Goal: Information Seeking & Learning: Learn about a topic

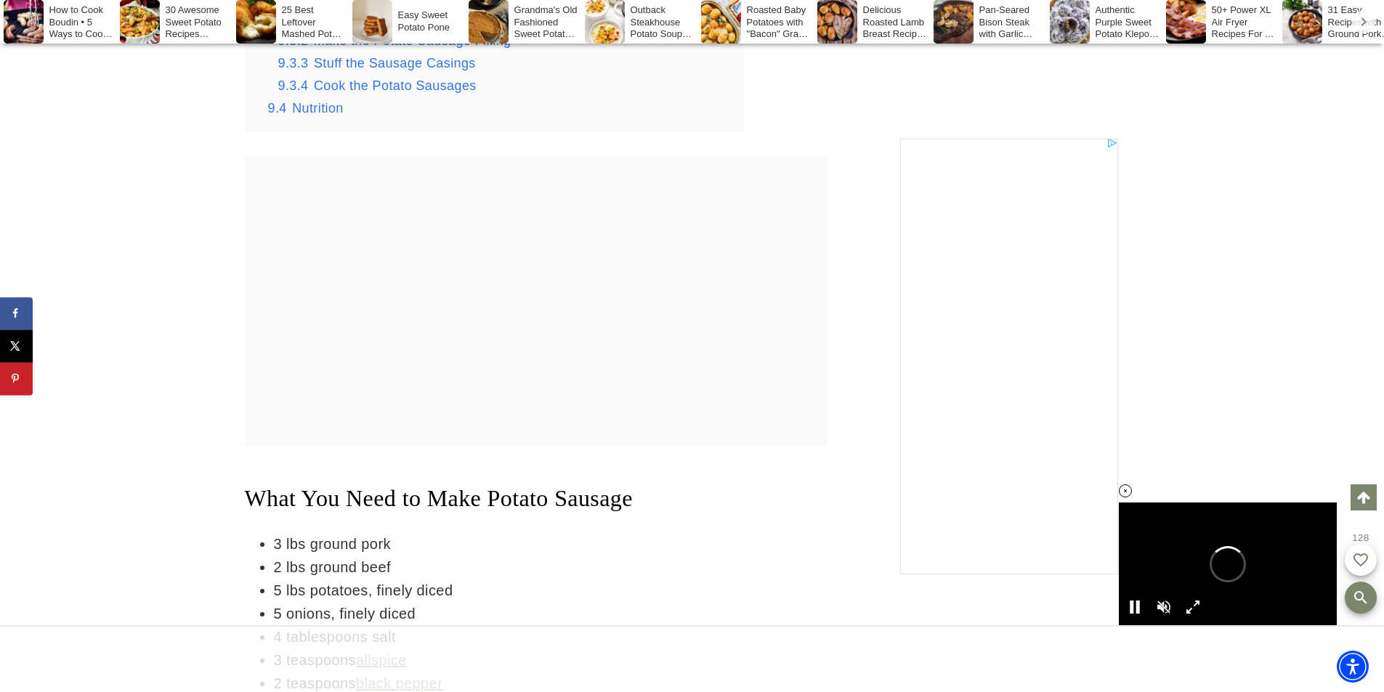
click at [1126, 491] on icon at bounding box center [1125, 491] width 12 height 12
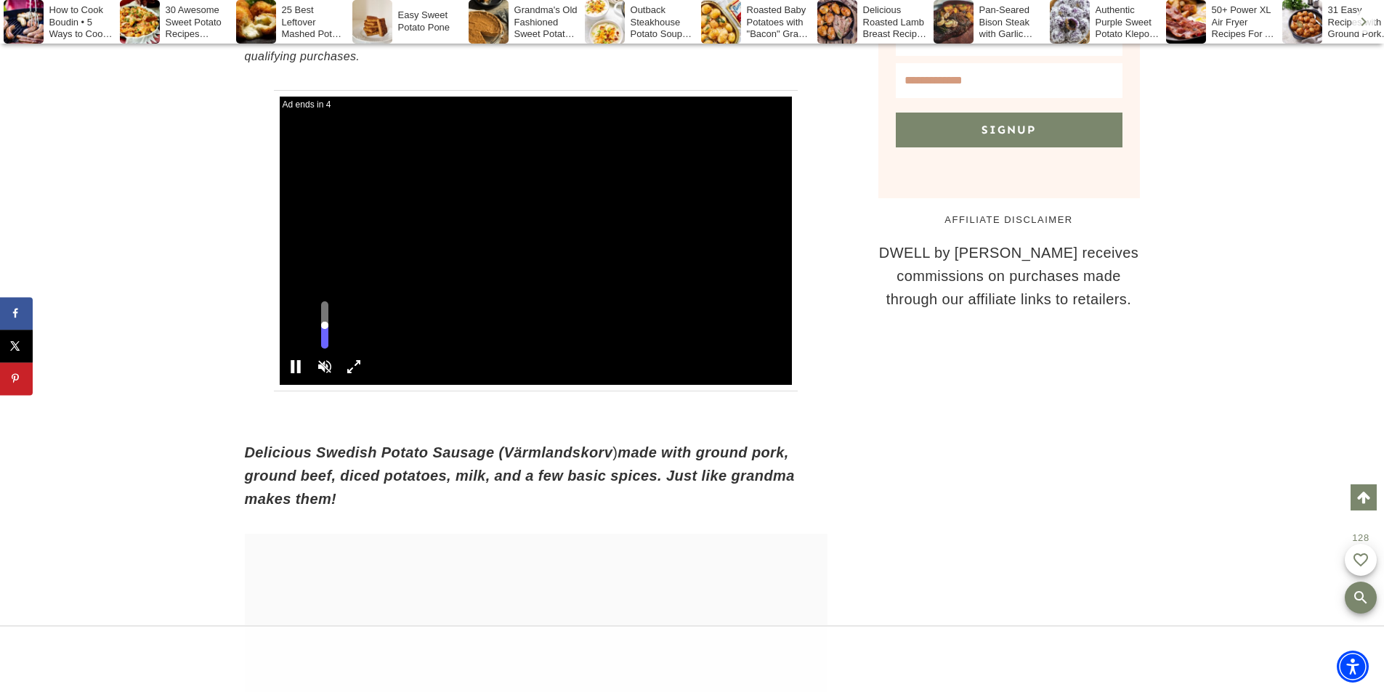
type input "**"
click at [328, 338] on input "range" at bounding box center [324, 325] width 7 height 47
click at [538, 256] on div at bounding box center [535, 240] width 37 height 37
click at [533, 248] on div at bounding box center [535, 241] width 36 height 36
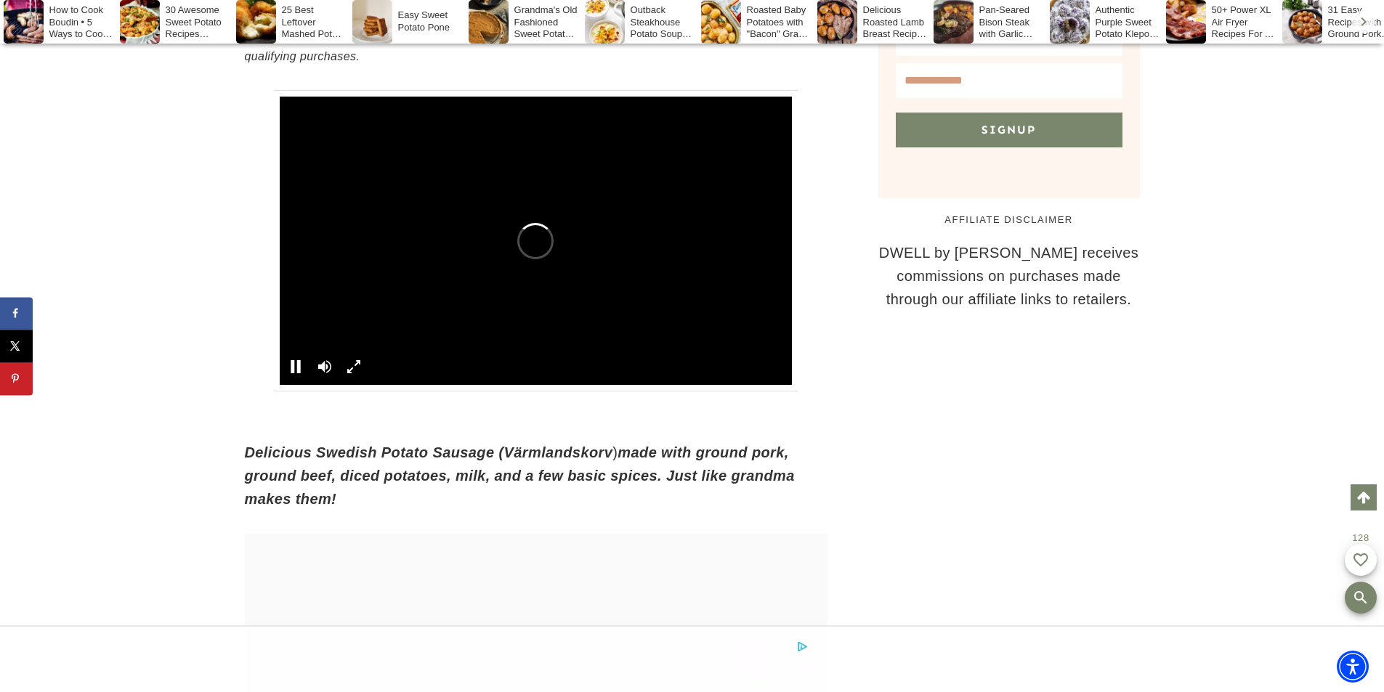
click at [533, 248] on div at bounding box center [535, 241] width 36 height 36
click at [533, 248] on div at bounding box center [535, 240] width 37 height 37
click at [533, 248] on div at bounding box center [535, 241] width 36 height 36
drag, startPoint x: 533, startPoint y: 248, endPoint x: 735, endPoint y: 387, distance: 245.0
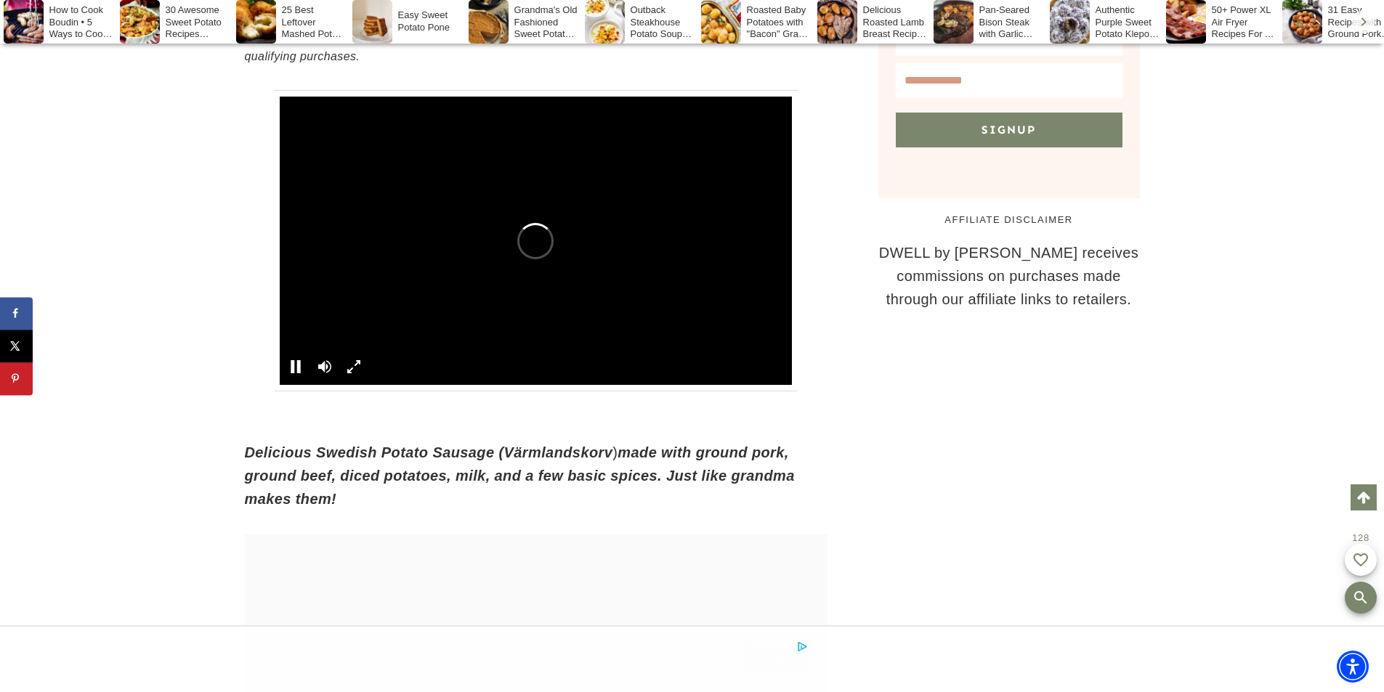
click at [545, 257] on div at bounding box center [536, 241] width 513 height 288
click at [346, 367] on div at bounding box center [536, 241] width 513 height 288
click at [357, 365] on div at bounding box center [536, 241] width 513 height 288
click at [354, 365] on div at bounding box center [536, 241] width 513 height 288
click at [350, 365] on div at bounding box center [536, 241] width 513 height 288
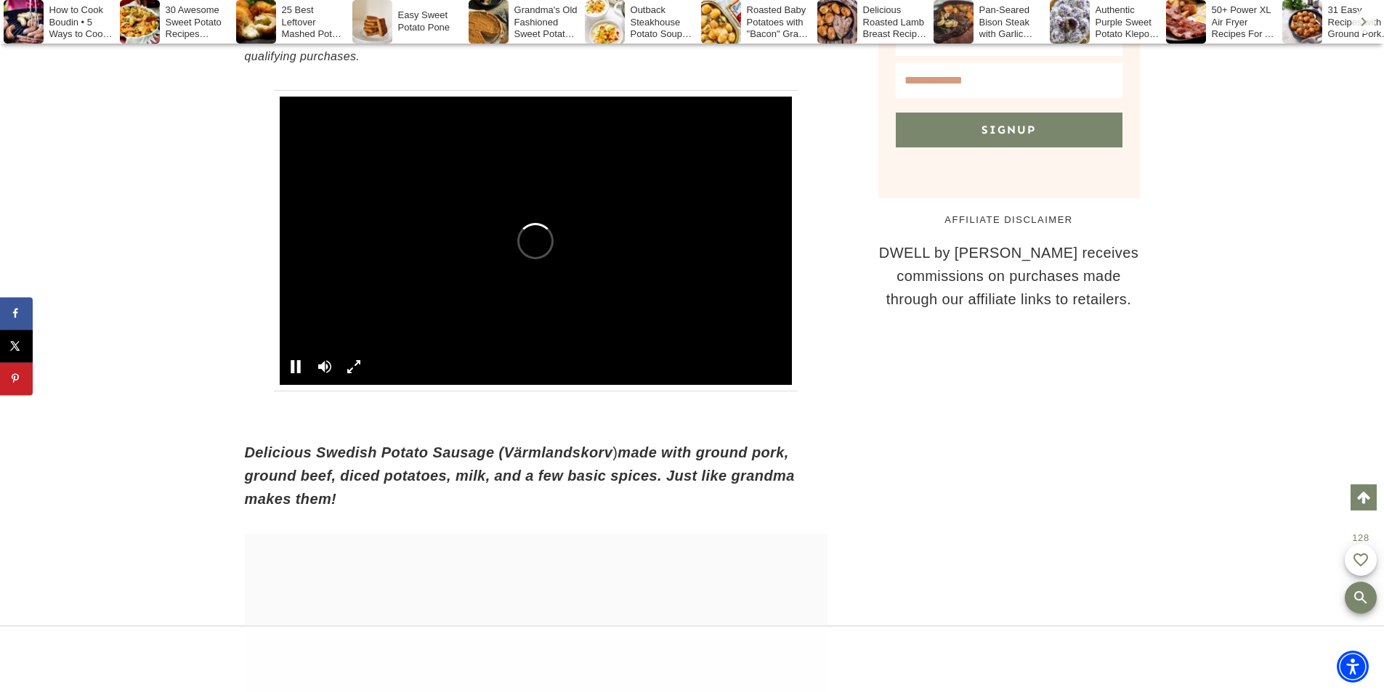
click at [295, 372] on div at bounding box center [536, 241] width 513 height 288
click at [295, 369] on div at bounding box center [536, 241] width 513 height 288
drag, startPoint x: 295, startPoint y: 370, endPoint x: 408, endPoint y: 365, distance: 113.5
click at [296, 369] on div at bounding box center [536, 241] width 513 height 288
